Goal: Transaction & Acquisition: Purchase product/service

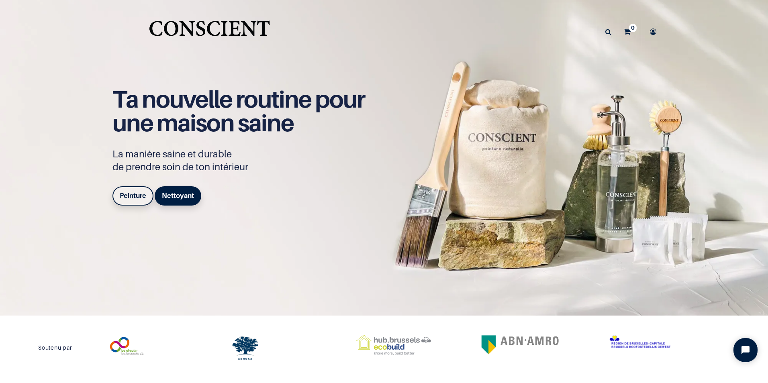
scroll to position [27, 0]
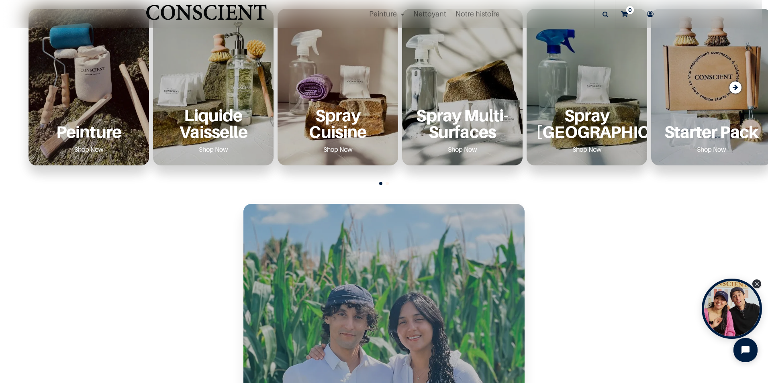
scroll to position [442, 0]
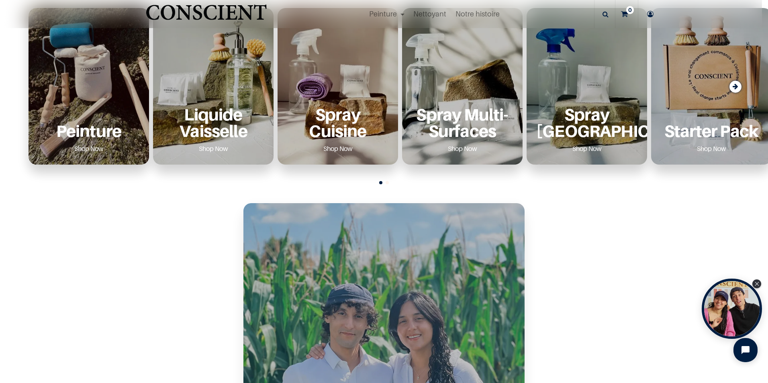
click at [77, 114] on div "Peinture Shop Now" at bounding box center [88, 130] width 101 height 49
click at [107, 116] on div "Peinture Shop Now" at bounding box center [88, 130] width 101 height 49
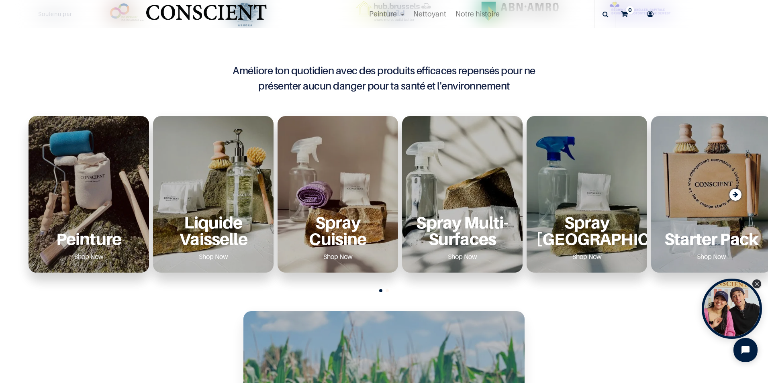
scroll to position [321, 0]
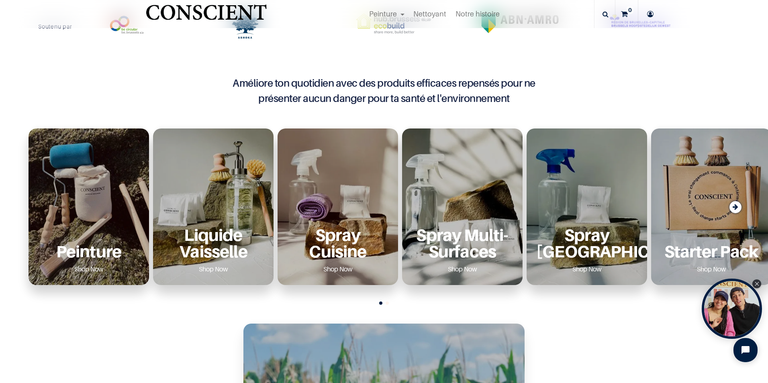
click at [94, 161] on div "Peinture Shop Now" at bounding box center [89, 206] width 120 height 157
click at [89, 269] on link "Shop Now" at bounding box center [89, 269] width 49 height 13
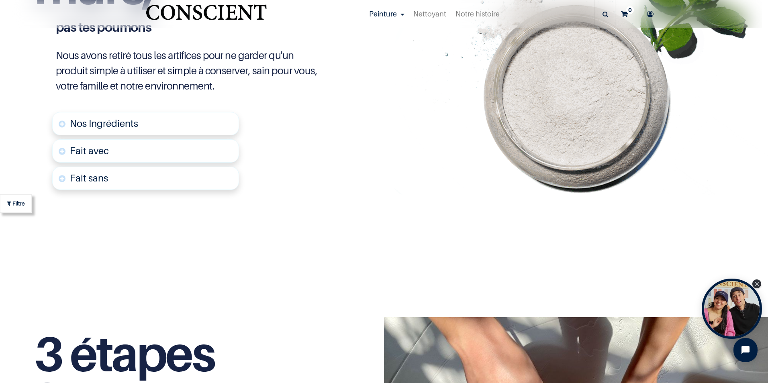
scroll to position [2851, 0]
